Goal: Transaction & Acquisition: Purchase product/service

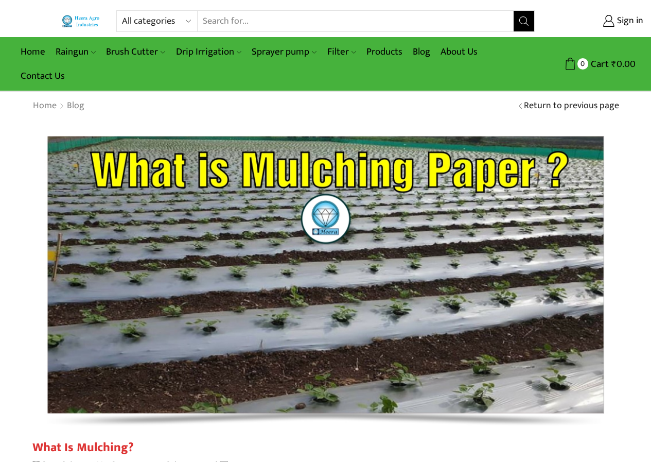
click at [519, 22] on button "Search" at bounding box center [524, 21] width 21 height 21
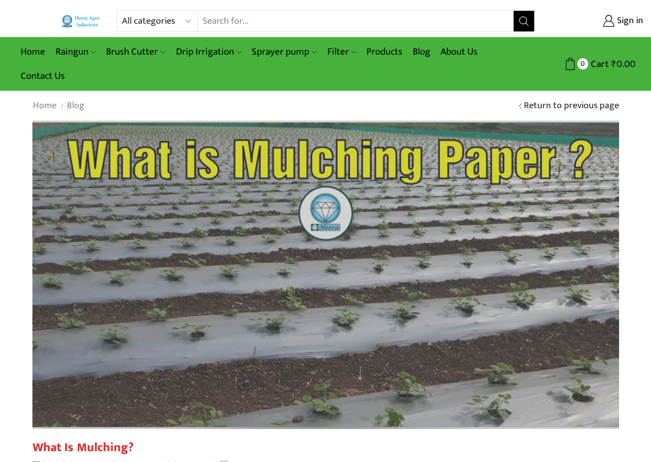
drag, startPoint x: 480, startPoint y: 150, endPoint x: 457, endPoint y: 232, distance: 84.8
click at [457, 232] on img at bounding box center [325, 274] width 645 height 339
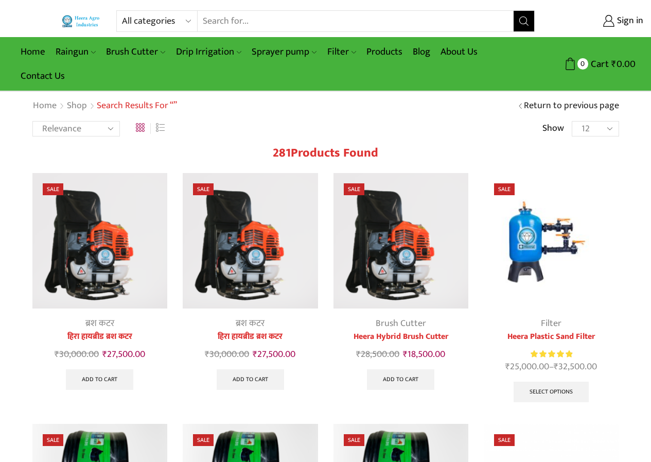
click at [456, 233] on div at bounding box center [459, 240] width 24 height 27
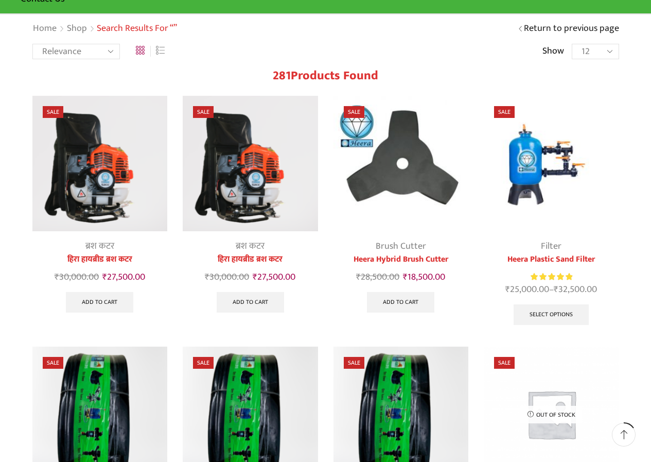
scroll to position [103, 0]
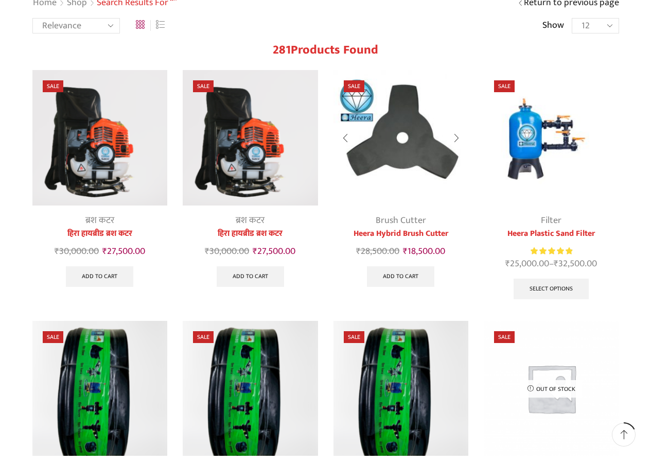
drag, startPoint x: 292, startPoint y: 370, endPoint x: 373, endPoint y: 136, distance: 247.0
drag, startPoint x: 359, startPoint y: 161, endPoint x: 351, endPoint y: 164, distance: 7.8
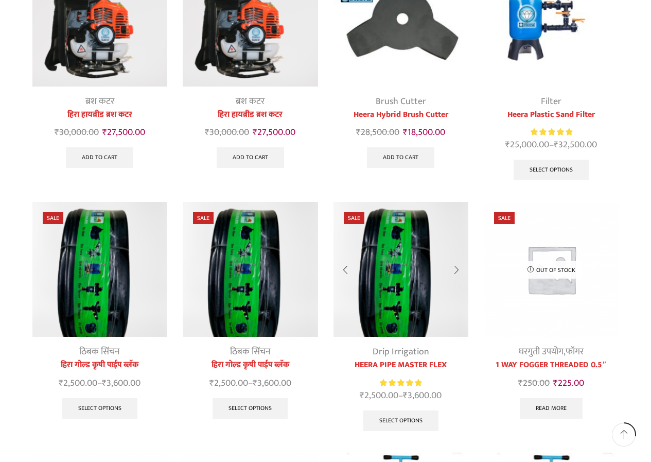
drag, startPoint x: 373, startPoint y: 344, endPoint x: 378, endPoint y: 355, distance: 12.2
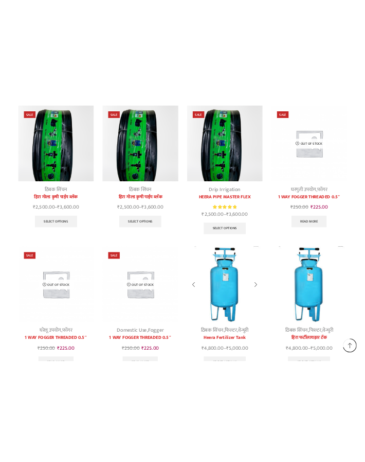
scroll to position [412, 0]
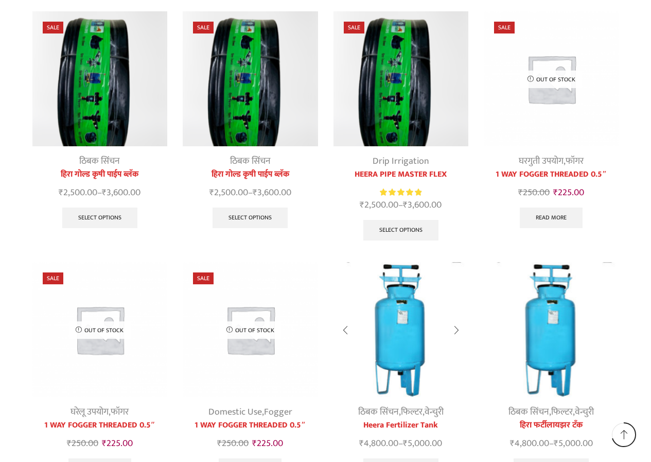
drag, startPoint x: 420, startPoint y: 344, endPoint x: 427, endPoint y: 347, distance: 7.4
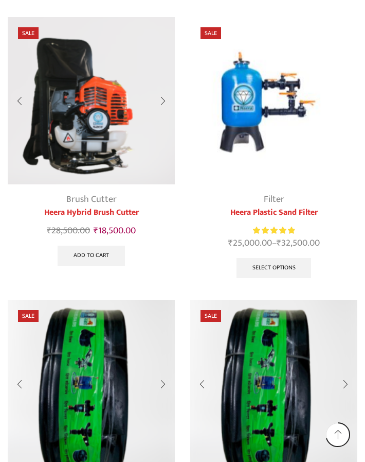
drag, startPoint x: 201, startPoint y: 369, endPoint x: 192, endPoint y: 368, distance: 8.9
drag, startPoint x: 192, startPoint y: 368, endPoint x: 127, endPoint y: 431, distance: 90.6
